Goal: Find specific page/section: Find specific page/section

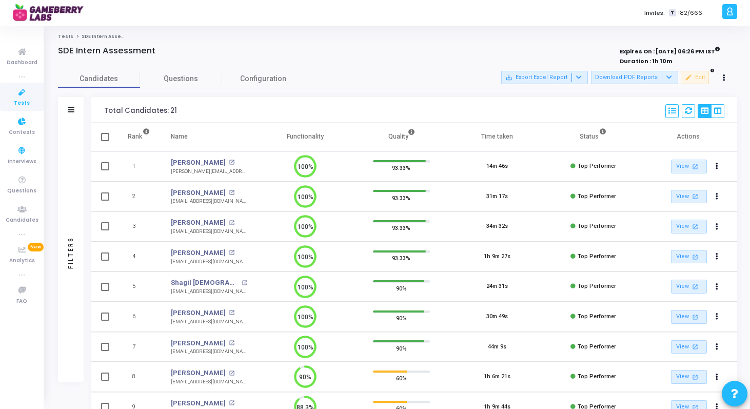
click at [32, 93] on icon at bounding box center [22, 92] width 22 height 13
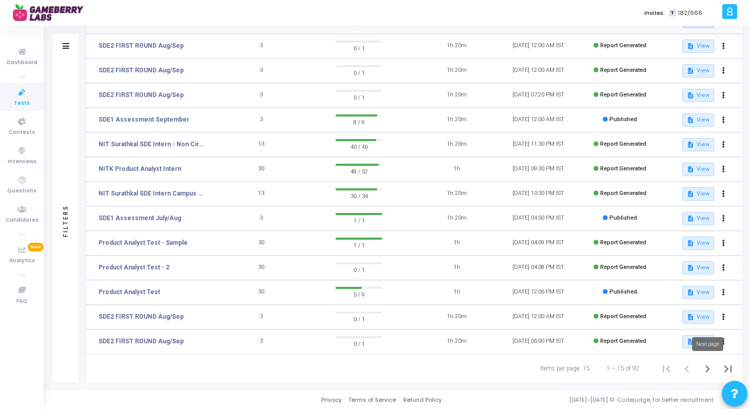
click at [709, 367] on icon "Next page" at bounding box center [708, 369] width 14 height 14
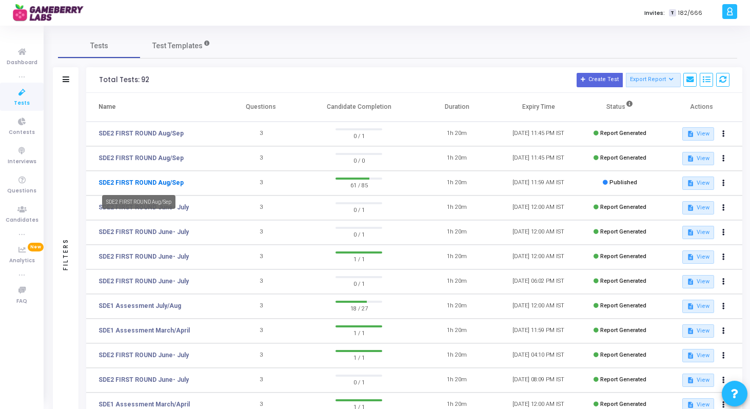
click at [149, 180] on link "SDE2 FIRST ROUND Aug/Sep" at bounding box center [141, 182] width 85 height 9
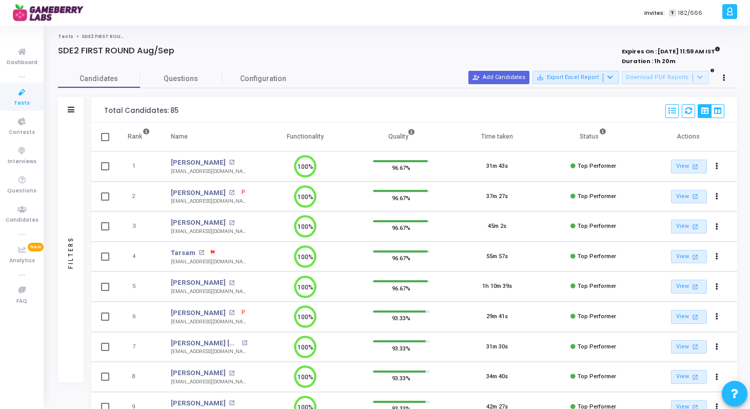
click at [72, 113] on div at bounding box center [71, 110] width 7 height 9
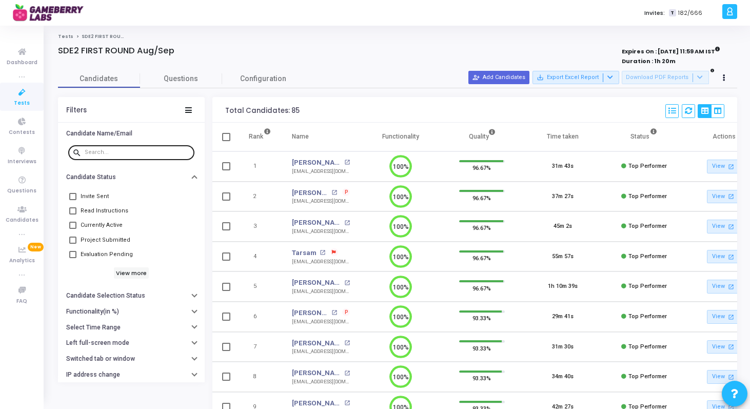
click at [96, 152] on input "text" at bounding box center [138, 152] width 106 height 6
paste input "[PERSON_NAME]"
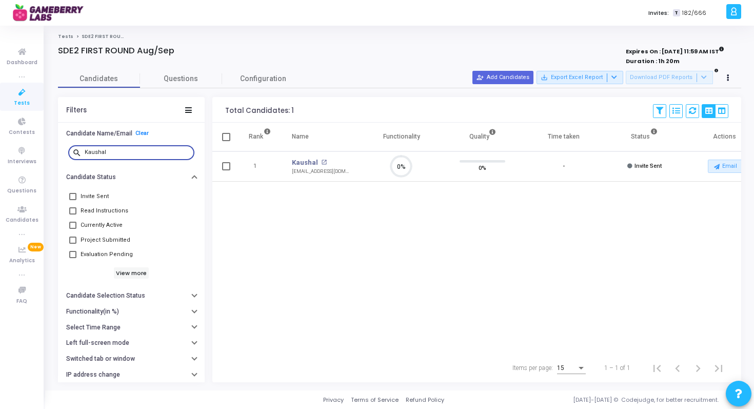
scroll to position [22, 26]
click at [93, 149] on div "Kaushal" at bounding box center [138, 152] width 106 height 16
click at [96, 151] on input "Kaushal" at bounding box center [138, 152] width 106 height 6
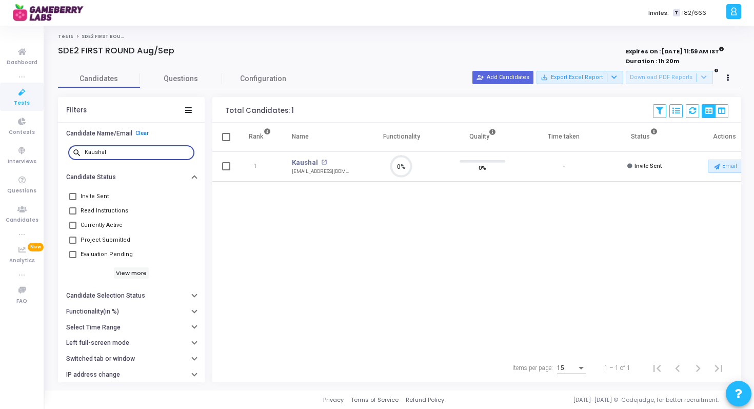
click at [96, 151] on input "Kaushal" at bounding box center [138, 152] width 106 height 6
paste input "[PERSON_NAME]"
type input "RAJAN"
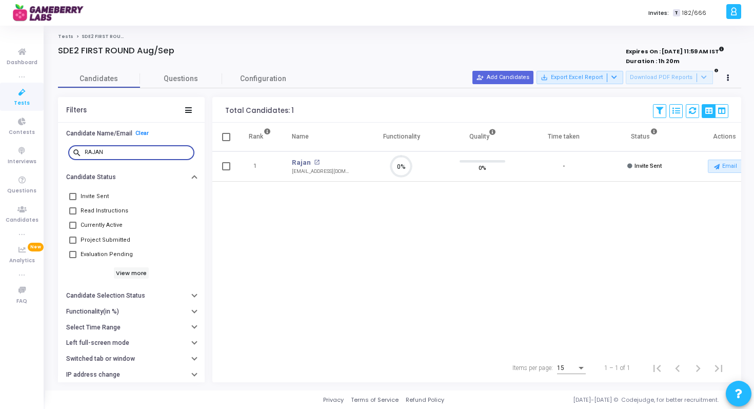
click at [339, 186] on div "Rank Name Functionality Quality Time taken Status Actions 1 Rajan open_in_new […" at bounding box center [476, 238] width 529 height 231
click at [34, 93] on link "Tests" at bounding box center [22, 97] width 44 height 28
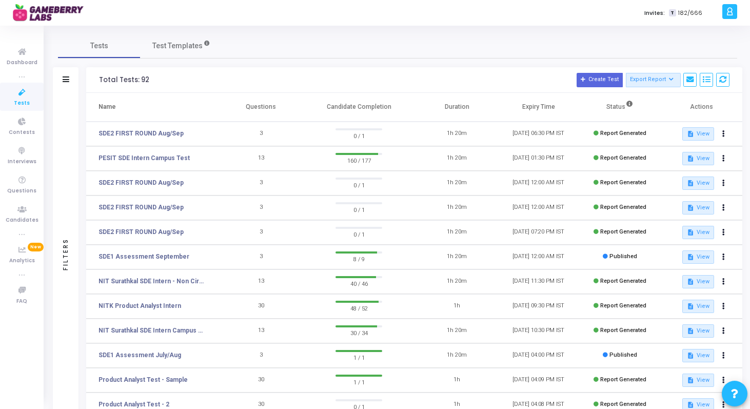
click at [10, 100] on link "Tests" at bounding box center [22, 97] width 44 height 28
